Goal: Information Seeking & Learning: Learn about a topic

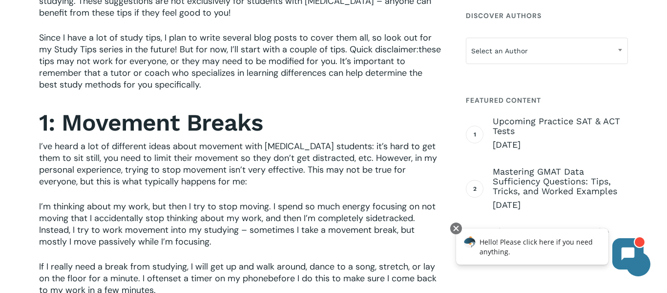
scroll to position [852, 0]
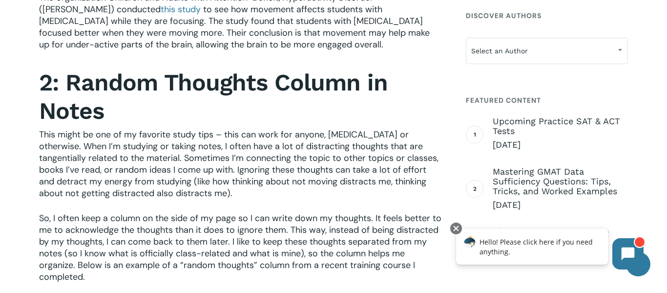
click at [415, 89] on h2 "2: Random Thoughts Column in Notes" at bounding box center [240, 96] width 403 height 57
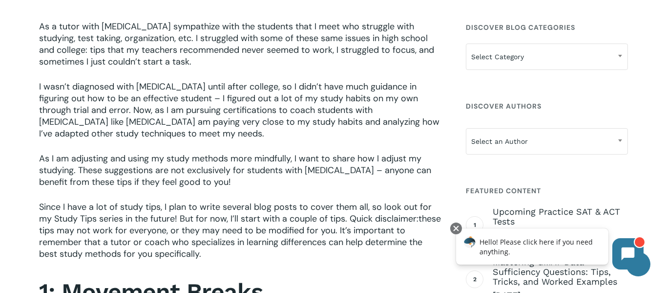
scroll to position [311, 0]
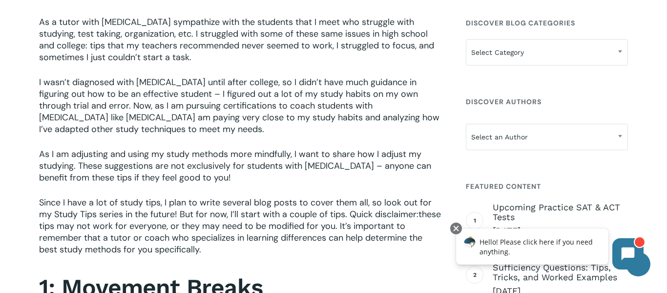
click at [415, 89] on span "I wasn’t diagnosed with ADHD until after college, so I didn’t have much guidanc…" at bounding box center [239, 105] width 401 height 59
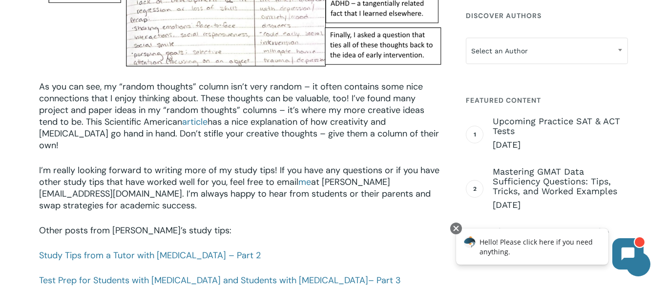
scroll to position [1318, 0]
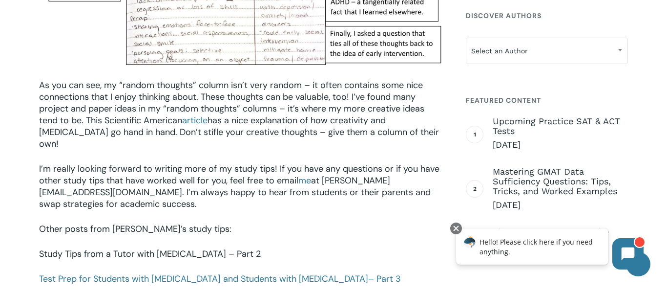
click at [171, 248] on link "Study Tips from a Tutor with [MEDICAL_DATA] – Part 2" at bounding box center [150, 254] width 222 height 12
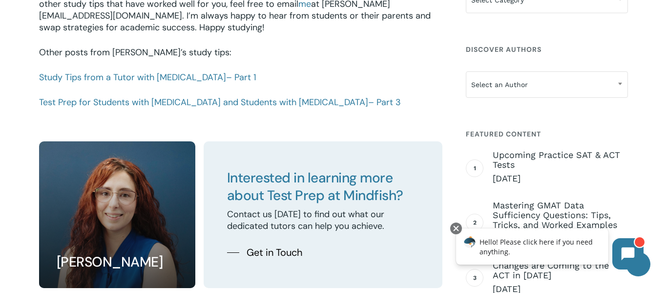
scroll to position [1169, 0]
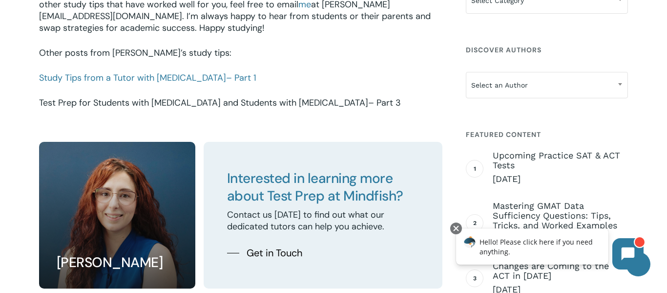
click at [161, 99] on link "Test Prep for Students with ADHD and Students with Autism – Part 3" at bounding box center [220, 103] width 362 height 12
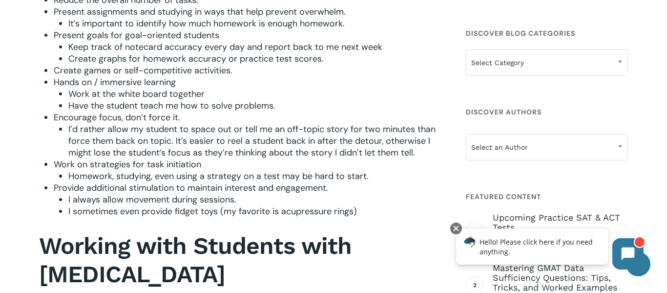
scroll to position [811, 0]
